Goal: Task Accomplishment & Management: Manage account settings

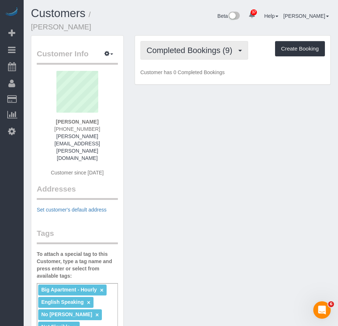
click at [181, 48] on button "Completed Bookings (9)" at bounding box center [194, 50] width 108 height 19
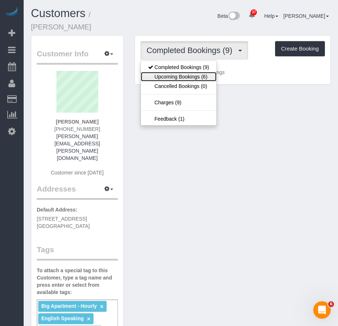
click at [171, 72] on link "Upcoming Bookings (6)" at bounding box center [179, 76] width 76 height 9
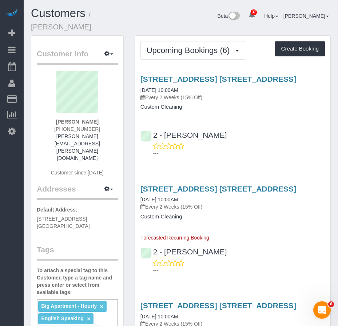
click at [172, 87] on link "10/11/2025 10:00AM" at bounding box center [159, 90] width 38 height 6
drag, startPoint x: 58, startPoint y: 114, endPoint x: 100, endPoint y: 115, distance: 42.2
click at [100, 115] on div "Paul Teitelbaum (917) 279-3417 paul.teitelbaum@live.com Customer since 2025" at bounding box center [77, 127] width 81 height 113
copy strong "Paul Teitelbaum"
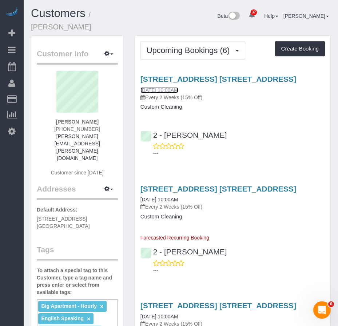
click at [167, 87] on link "10/11/2025 10:00AM" at bounding box center [159, 90] width 38 height 6
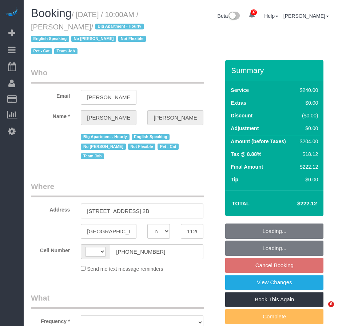
select select "NY"
select select "string:[GEOGRAPHIC_DATA]"
select select "object:835"
select select "string:stripe-pm_1Ro8Hr4VGloSiKo7kqJISDBj"
select select "spot3"
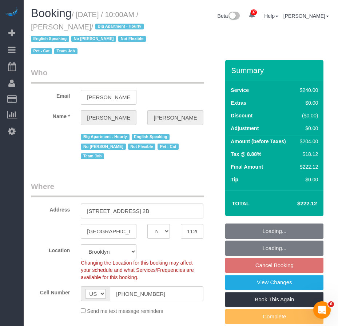
select select "object:991"
select select "number:89"
select select "number:90"
select select "number:14"
select select "number:5"
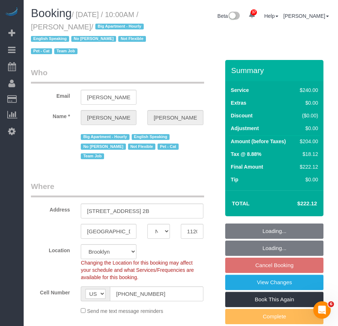
select select "spot63"
select select "180"
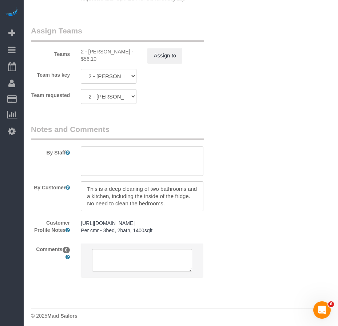
scroll to position [909, 0]
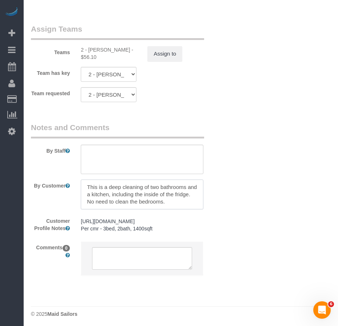
click at [88, 180] on textarea at bounding box center [142, 195] width 122 height 30
click at [98, 145] on textarea at bounding box center [142, 160] width 122 height 30
type textarea "deep cleaning of 2 bathrooms and kitchen with inside the fridge no need to clea…"
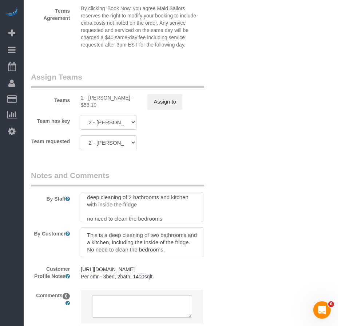
scroll to position [873, 0]
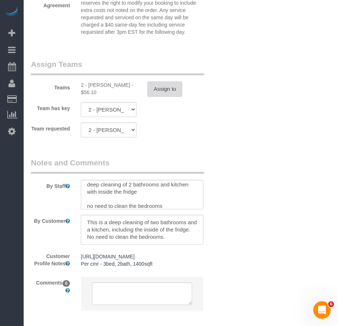
click at [168, 82] on button "Assign to" at bounding box center [164, 89] width 35 height 15
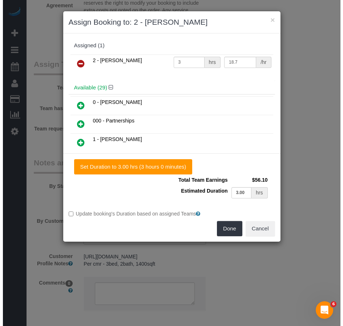
scroll to position [866, 0]
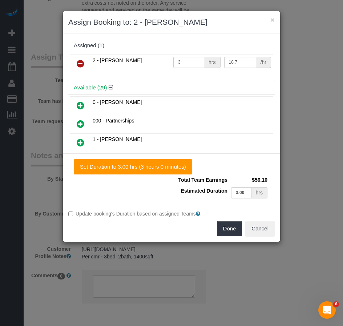
drag, startPoint x: 80, startPoint y: 62, endPoint x: 83, endPoint y: 66, distance: 4.9
click at [80, 63] on icon at bounding box center [81, 63] width 8 height 9
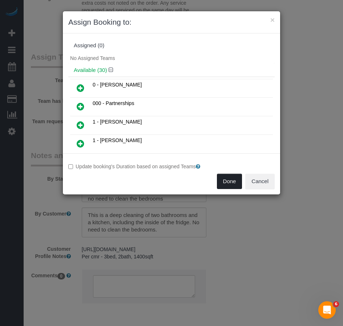
drag, startPoint x: 228, startPoint y: 182, endPoint x: 154, endPoint y: 180, distance: 73.9
click at [228, 182] on button "Done" at bounding box center [229, 181] width 25 height 15
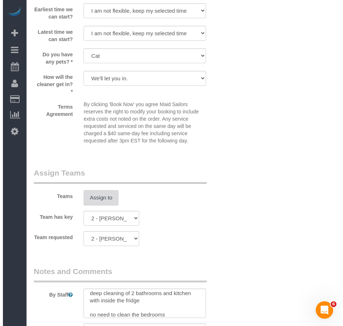
scroll to position [764, 0]
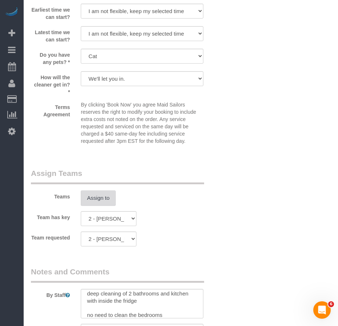
click at [98, 191] on button "Assign to" at bounding box center [98, 198] width 35 height 15
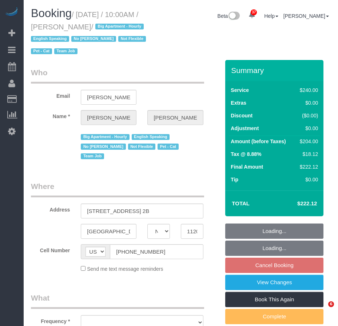
select select "NY"
select select "number:89"
select select "number:90"
select select "number:14"
select select "number:5"
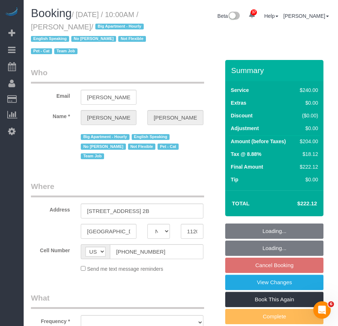
select select "object:1116"
select select "string:stripe-pm_1Ro8Hr4VGloSiKo7kqJISDBj"
select select "180"
select select "spot3"
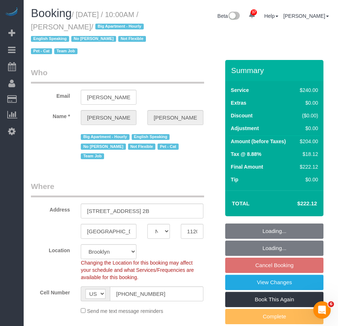
select select "object:1473"
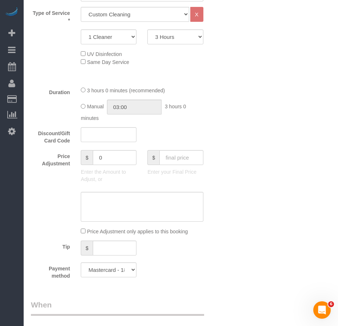
scroll to position [437, 0]
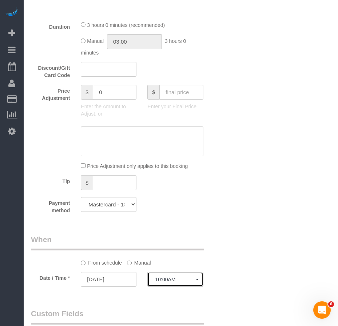
click at [197, 279] on span "button" at bounding box center [197, 279] width 3 height 1
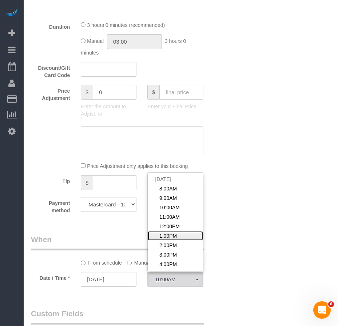
drag, startPoint x: 174, startPoint y: 225, endPoint x: 198, endPoint y: 228, distance: 24.2
click at [174, 232] on span "1:00PM" at bounding box center [167, 235] width 17 height 7
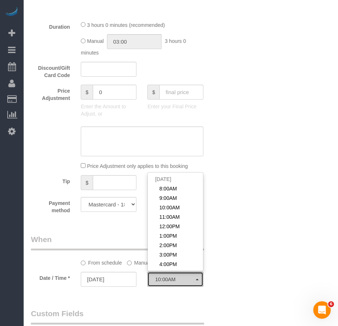
select select "spot6"
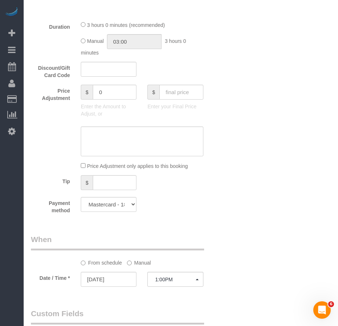
click at [244, 249] on div "Who Email paul.teitelbaum@live.com Name * Paul Teitelbaum Big Apartment - Hourl…" at bounding box center [181, 199] width 300 height 1152
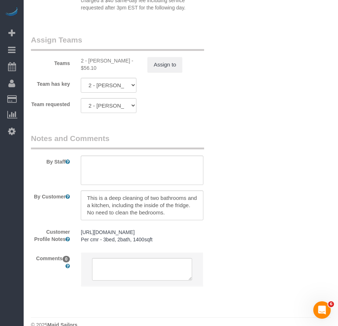
scroll to position [909, 0]
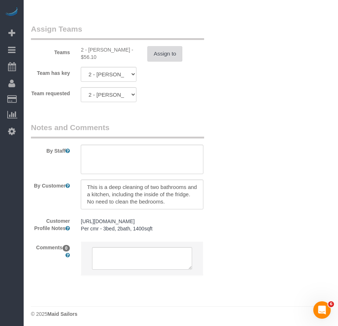
click at [161, 46] on button "Assign to" at bounding box center [164, 53] width 35 height 15
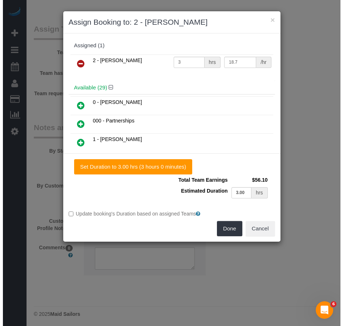
scroll to position [901, 0]
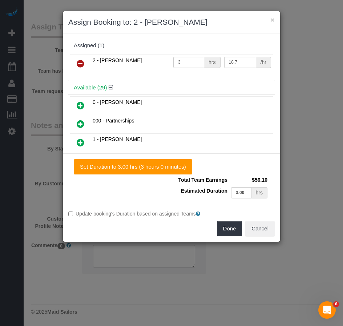
click at [80, 64] on icon at bounding box center [81, 63] width 8 height 9
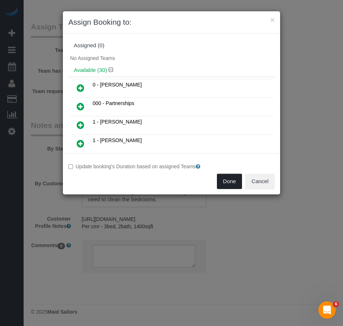
drag, startPoint x: 233, startPoint y: 181, endPoint x: 216, endPoint y: 185, distance: 17.8
click at [233, 181] on button "Done" at bounding box center [229, 181] width 25 height 15
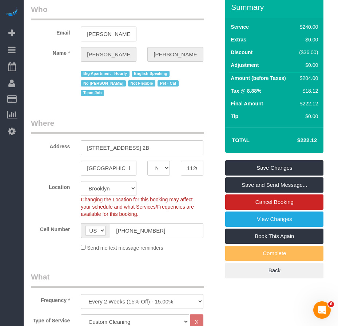
scroll to position [0, 0]
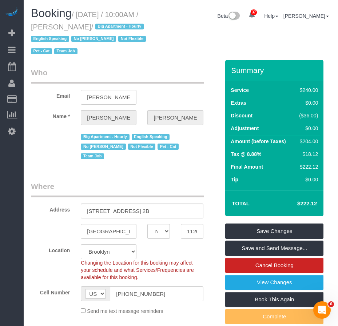
drag, startPoint x: 79, startPoint y: 14, endPoint x: 119, endPoint y: 23, distance: 40.3
click at [119, 23] on small "/ October 11, 2025 / 10:00AM / Paul Teitelbaum / Big Apartment - Hourly English…" at bounding box center [89, 33] width 117 height 45
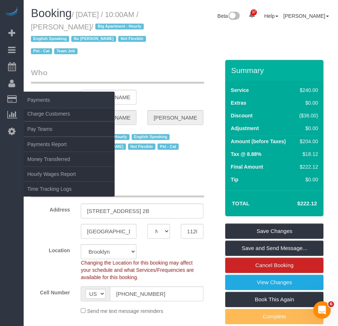
copy small "October 11, 2025 / 10:00AM / Paul Teitelbaum"
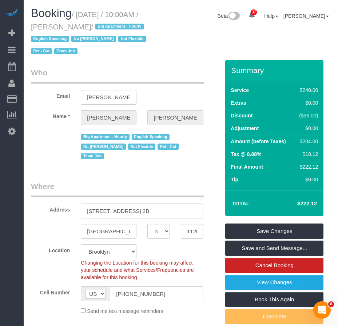
click at [55, 139] on div "Big Apartment - Hourly English Speaking No Paula Avila Not Flexible Pet - Cat T…" at bounding box center [125, 146] width 200 height 31
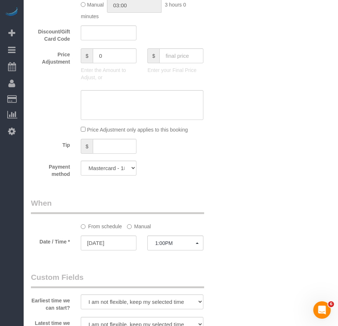
scroll to position [546, 0]
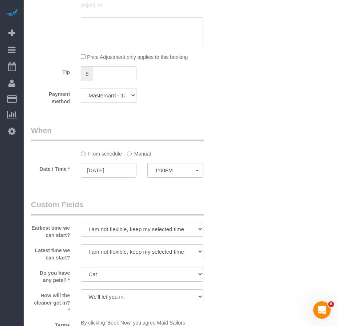
click at [277, 195] on div "Who Email paul.teitelbaum@live.com Name * Paul Teitelbaum Big Apartment - Hourl…" at bounding box center [181, 90] width 300 height 1152
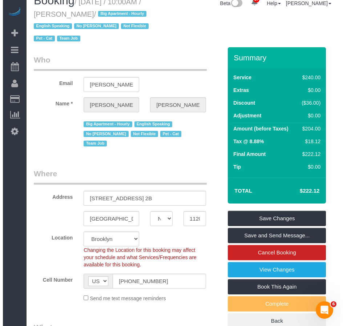
scroll to position [0, 0]
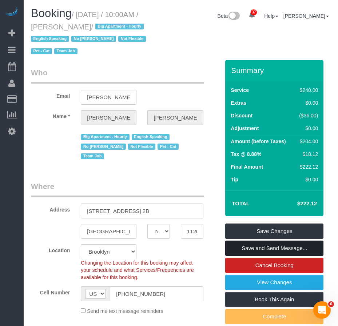
click at [261, 248] on link "Save and Send Message..." at bounding box center [274, 248] width 98 height 15
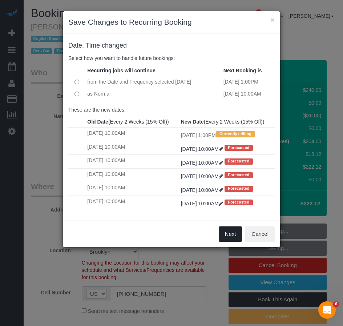
click at [232, 242] on button "Next" at bounding box center [231, 234] width 24 height 15
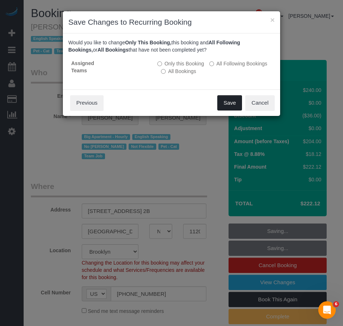
click at [226, 106] on button "Save" at bounding box center [230, 102] width 25 height 15
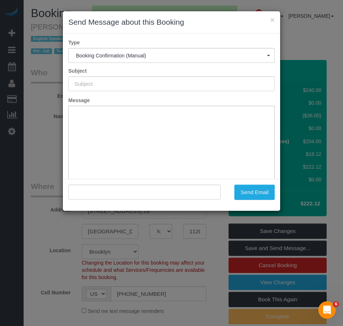
type input "Cleaning Confirmed for 10/11/2025 at 1:00pm"
type input ""Paul Teitelbaum" <paul.teitelbaum@live.com>"
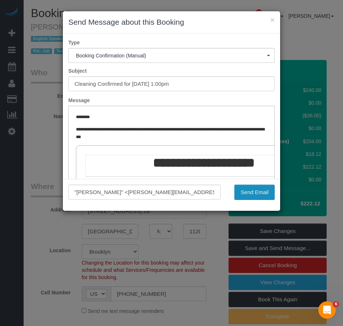
click at [259, 194] on button "Send Email" at bounding box center [255, 192] width 40 height 15
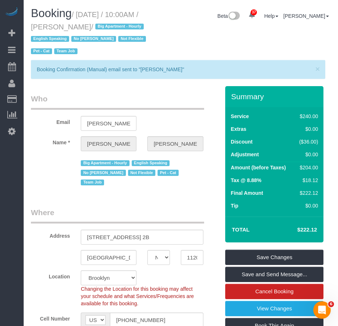
drag, startPoint x: 81, startPoint y: 13, endPoint x: 119, endPoint y: 28, distance: 40.8
click at [119, 28] on small "/ October 11, 2025 / 10:00AM / Paul Teitelbaum / Big Apartment - Hourly English…" at bounding box center [89, 33] width 117 height 45
copy small "October 11, 2025 / 10:00AM / Paul Teitelbaum"
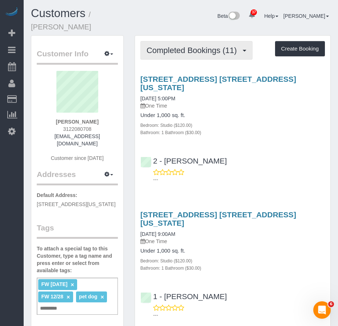
click at [170, 46] on span "Completed Bookings (11)" at bounding box center [194, 50] width 94 height 9
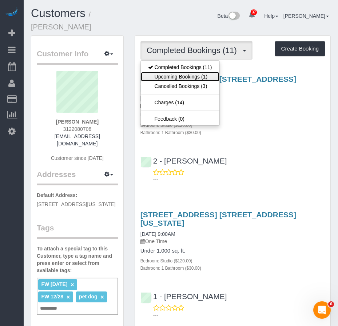
click at [171, 72] on link "Upcoming Bookings (1)" at bounding box center [180, 76] width 79 height 9
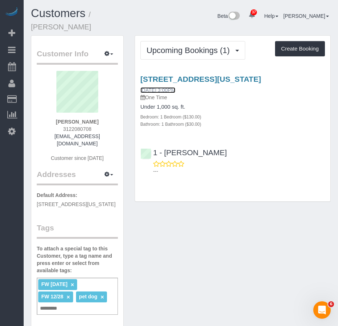
click at [175, 87] on link "10/08/2025 3:00PM" at bounding box center [157, 90] width 35 height 6
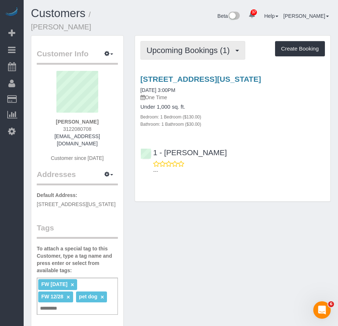
click at [175, 46] on span "Upcoming Bookings (1)" at bounding box center [190, 50] width 87 height 9
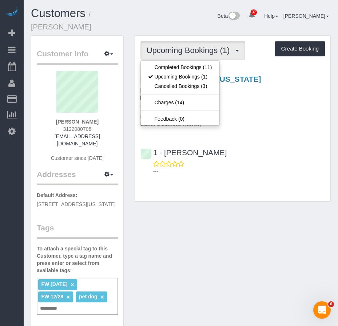
click at [175, 46] on span "Upcoming Bookings (1)" at bounding box center [190, 50] width 87 height 9
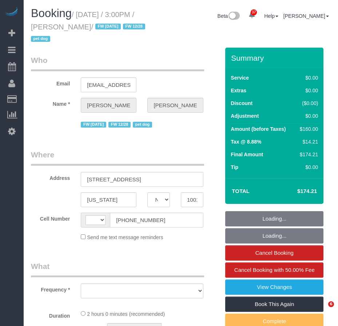
select select "NY"
select select "string:[GEOGRAPHIC_DATA]"
select select "number:63"
select select "number:76"
select select "number:13"
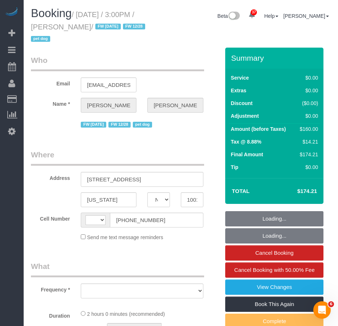
select select "number:5"
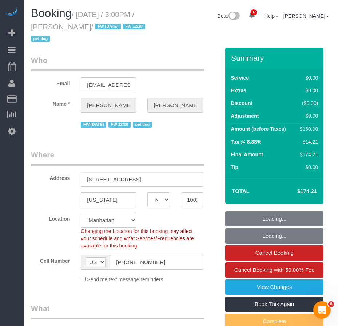
select select "1"
select select "object:1077"
select select "string:stripe-pm_1PpWXg4VGloSiKo7I5Xh9ocu"
select select "spot1"
select select "1"
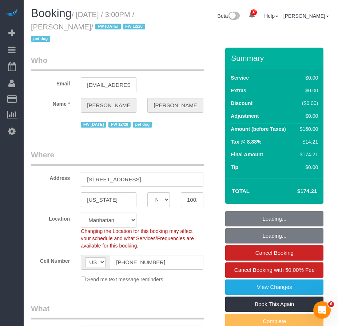
select select "object:1555"
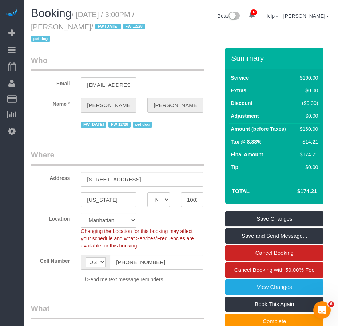
drag, startPoint x: 62, startPoint y: 27, endPoint x: 115, endPoint y: 27, distance: 52.8
click at [115, 27] on small "/ [DATE] / 3:00PM / [PERSON_NAME] / FW [DATE] FW 12/28 pet dog" at bounding box center [89, 27] width 116 height 33
copy small "[PERSON_NAME]"
drag, startPoint x: 81, startPoint y: 13, endPoint x: 115, endPoint y: 27, distance: 36.8
click at [115, 27] on small "/ [DATE] / 3:00PM / [PERSON_NAME] / FW [DATE] FW 12/28 pet dog" at bounding box center [89, 27] width 116 height 33
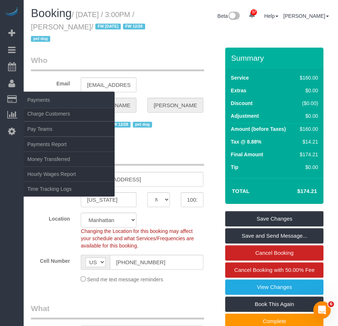
copy small "[DATE] / 3:00PM / [PERSON_NAME]"
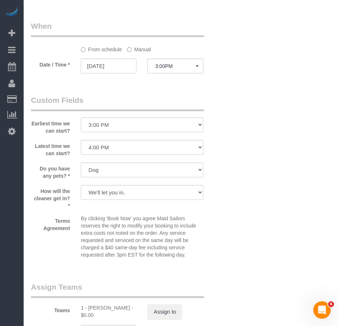
scroll to position [910, 0]
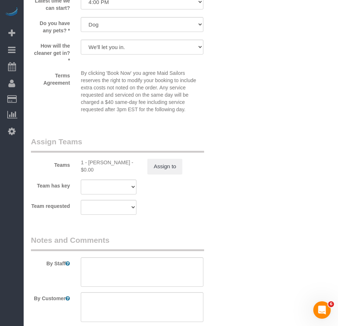
drag, startPoint x: 88, startPoint y: 164, endPoint x: 119, endPoint y: 164, distance: 30.9
click at [119, 164] on div "1 - [PERSON_NAME] - $0.00" at bounding box center [109, 166] width 56 height 15
click at [116, 163] on div "1 - [PERSON_NAME] - $0.00" at bounding box center [109, 166] width 56 height 15
copy div "Chrisdarline"
